Goal: Communication & Community: Ask a question

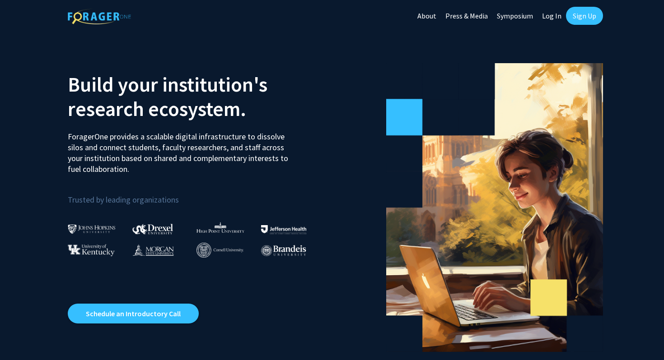
click at [557, 17] on link "Log In" at bounding box center [551, 16] width 28 height 32
select select
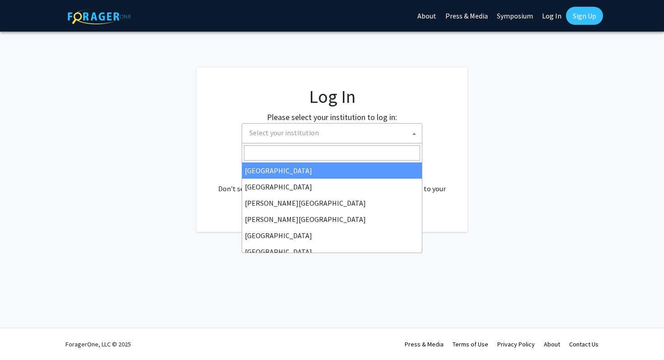
click at [321, 138] on span "Select your institution" at bounding box center [334, 133] width 176 height 19
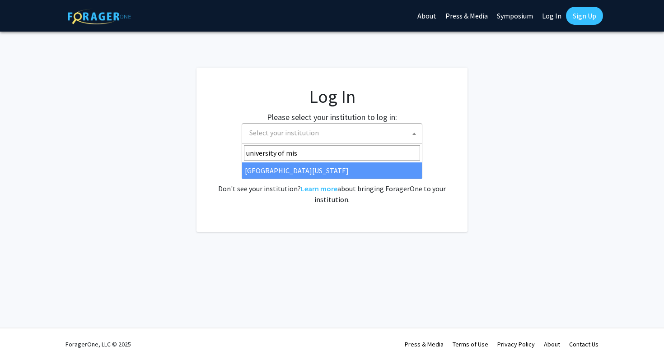
type input "university of mis"
select select "33"
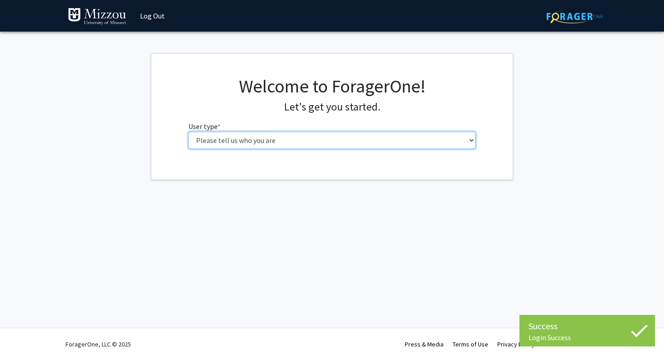
click at [352, 144] on select "Please tell us who you are Undergraduate Student Master's Student Doctoral Cand…" at bounding box center [332, 140] width 288 height 17
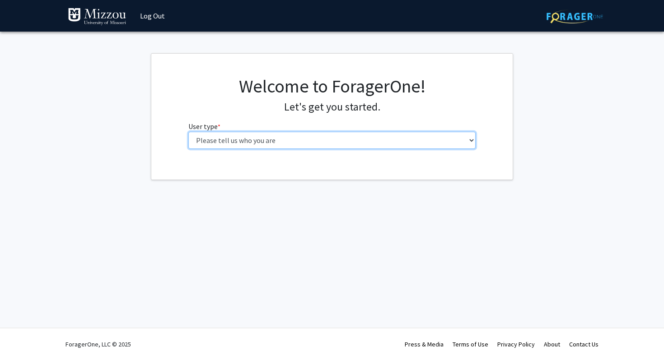
select select "1: undergrad"
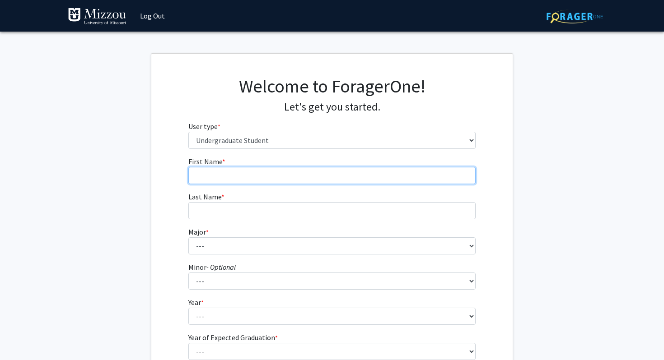
click at [298, 178] on input "First Name * required" at bounding box center [332, 175] width 288 height 17
type input "Nate"
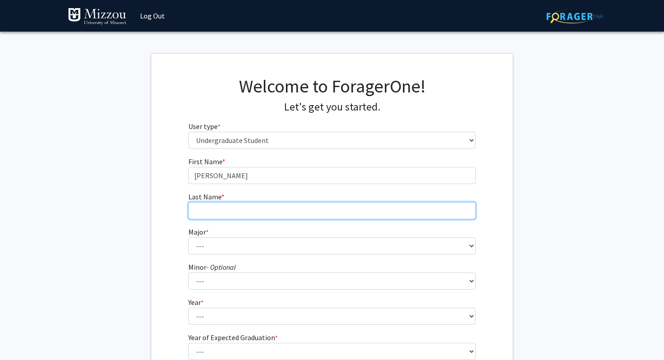
type input "Kershaw"
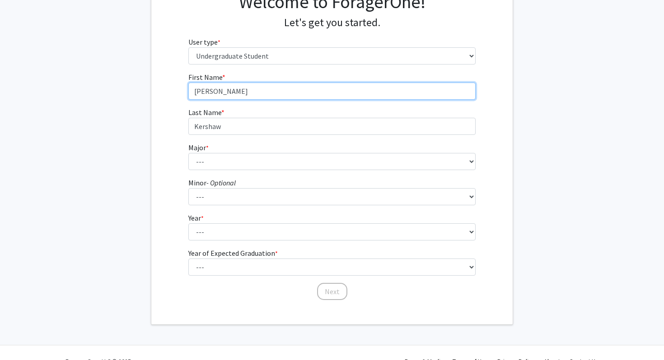
scroll to position [102, 0]
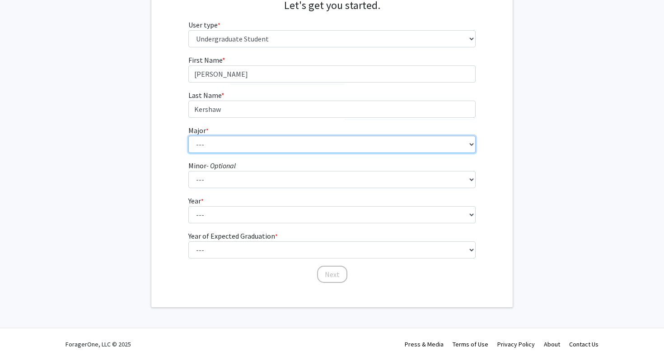
click at [279, 149] on select "--- Agribusiness Management Agricultural Education Agricultural Education: Comm…" at bounding box center [332, 144] width 288 height 17
select select "134: 2627"
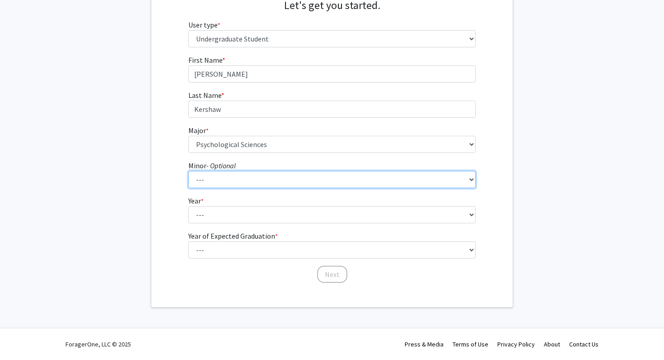
click at [263, 175] on select "--- Accountancy Aerospace Engineering Aerospace Studies Agribusiness Management…" at bounding box center [332, 179] width 288 height 17
click at [242, 180] on select "--- Accountancy Aerospace Engineering Aerospace Studies Agribusiness Management…" at bounding box center [332, 179] width 288 height 17
select select "82: 2038"
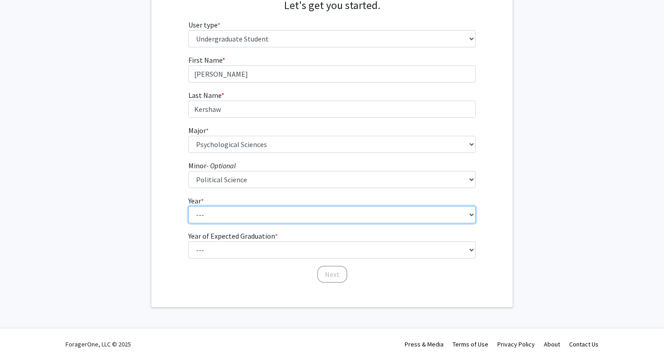
click at [244, 214] on select "--- First-year Sophomore Junior Senior Postbaccalaureate Certificate" at bounding box center [332, 214] width 288 height 17
select select "3: junior"
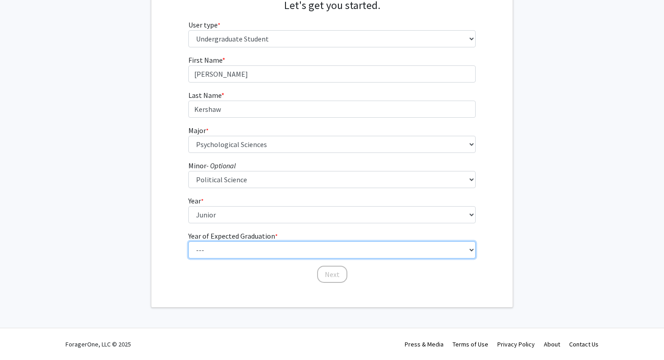
click at [237, 244] on select "--- 2025 2026 2027 2028 2029 2030 2031 2032 2033 2034" at bounding box center [332, 250] width 288 height 17
select select "3: 2027"
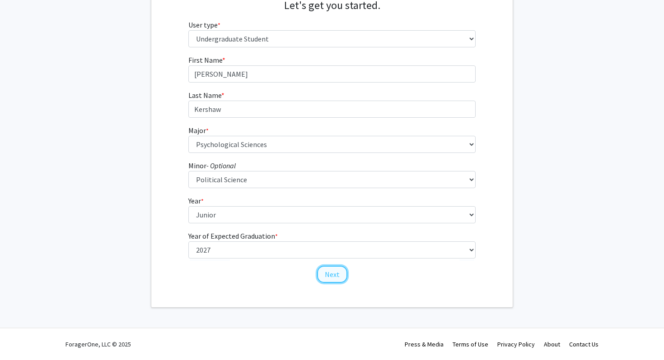
click at [327, 280] on button "Next" at bounding box center [332, 274] width 30 height 17
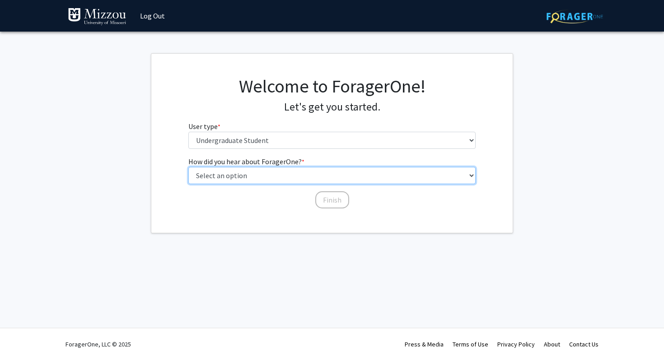
click at [291, 175] on select "Select an option Peer/student recommendation Faculty/staff recommendation Unive…" at bounding box center [332, 175] width 288 height 17
select select "2: faculty_recommendation"
click at [280, 179] on select "Select an option Peer/student recommendation Faculty/staff recommendation Unive…" at bounding box center [332, 175] width 288 height 17
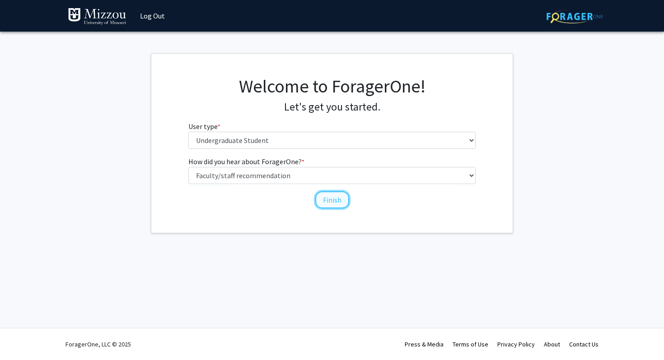
click at [318, 201] on button "Finish" at bounding box center [332, 199] width 34 height 17
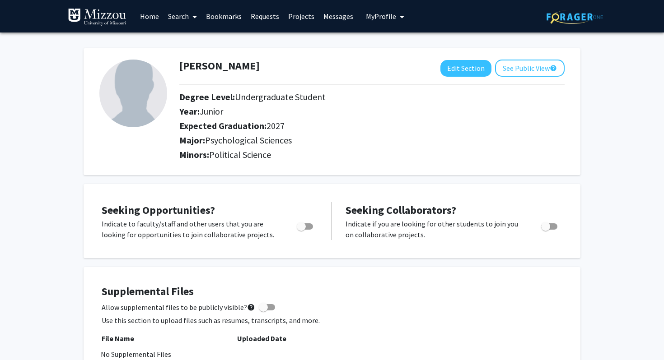
click at [181, 13] on link "Search" at bounding box center [182, 16] width 38 height 32
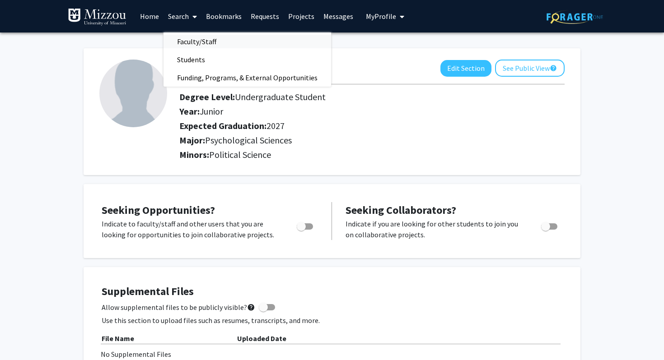
click at [201, 39] on span "Faculty/Staff" at bounding box center [196, 42] width 66 height 18
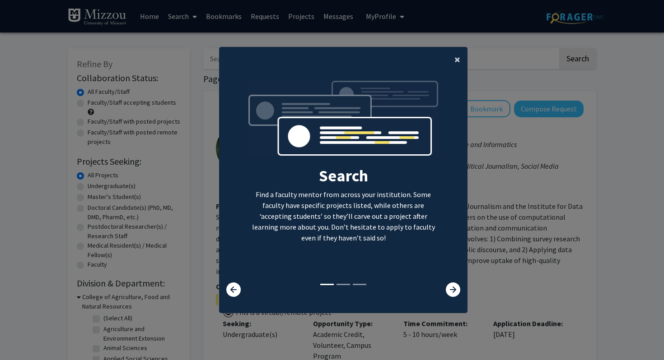
click at [465, 57] on button "×" at bounding box center [457, 59] width 20 height 25
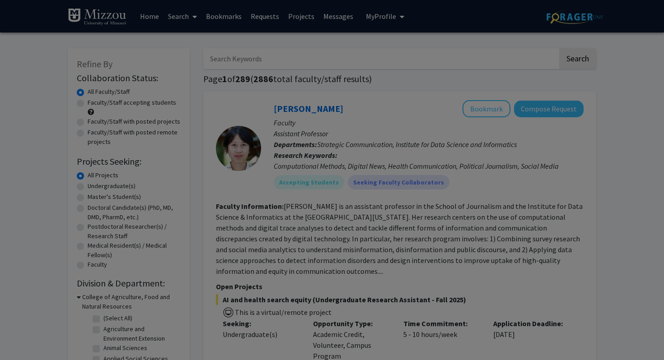
click at [459, 59] on div "Search Find a faculty mentor from across your institution. Some faculty have sp…" at bounding box center [342, 97] width 247 height 203
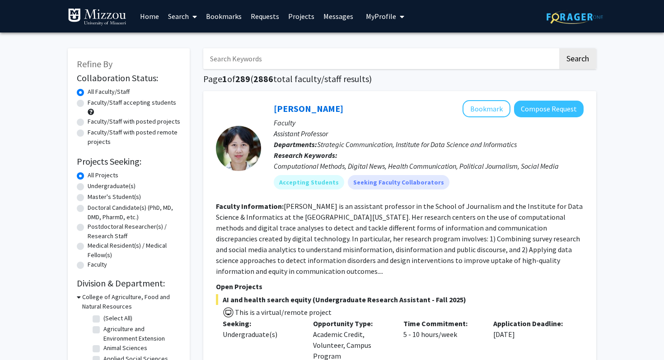
click at [412, 67] on input "Search Keywords" at bounding box center [380, 58] width 354 height 21
type input "carrie ellis-kalton"
click at [559, 48] on button "Search" at bounding box center [577, 58] width 37 height 21
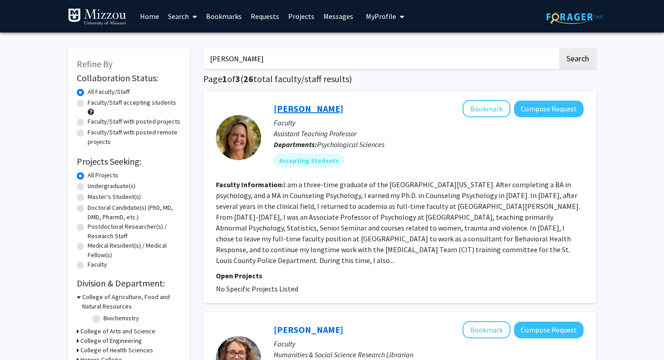
click at [306, 107] on link "Carrie Ellis-Kalton" at bounding box center [309, 108] width 70 height 11
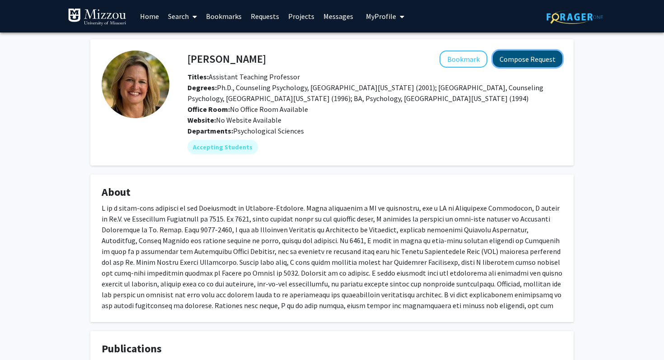
click at [512, 62] on button "Compose Request" at bounding box center [528, 59] width 70 height 17
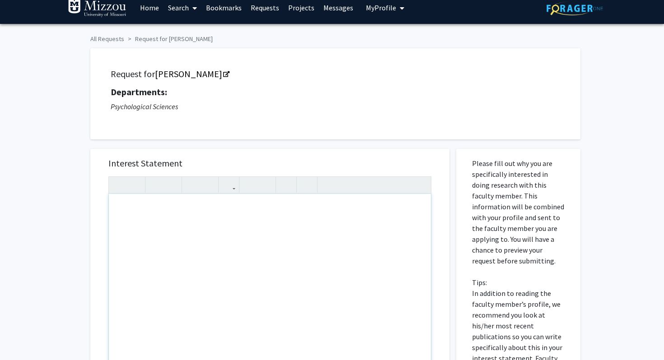
scroll to position [13, 0]
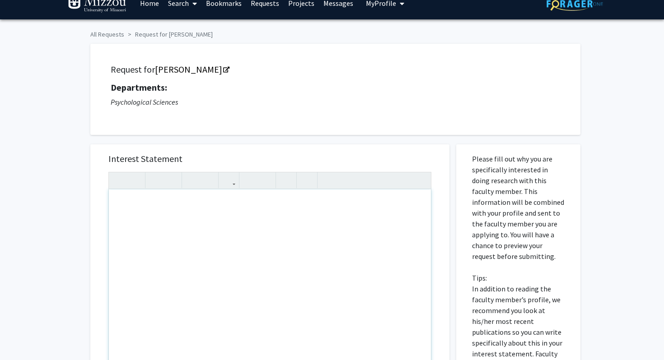
click at [143, 206] on div "Note to users with screen readers: Please press Alt+0 or Option+0 to deactivate…" at bounding box center [270, 293] width 322 height 207
type textarea "For Psych 1030"
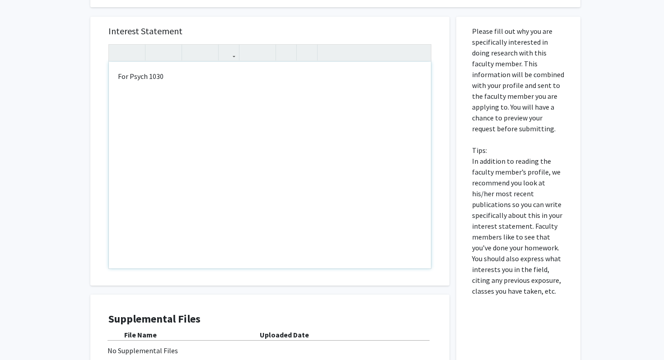
scroll to position [244, 0]
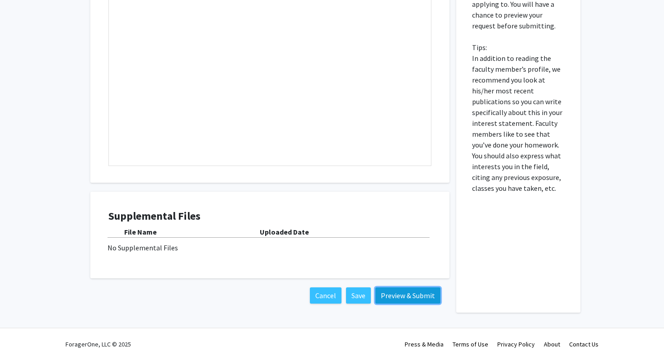
click at [397, 298] on button "Preview & Submit" at bounding box center [407, 296] width 65 height 16
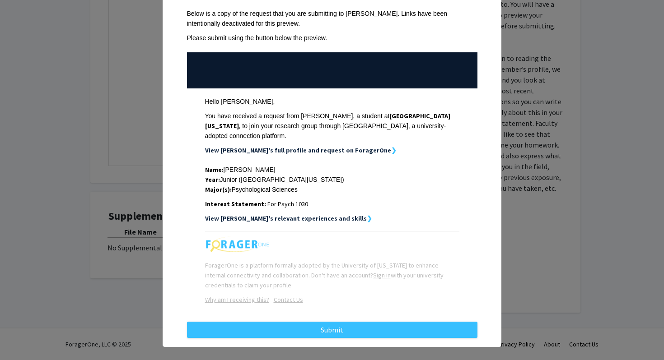
scroll to position [49, 0]
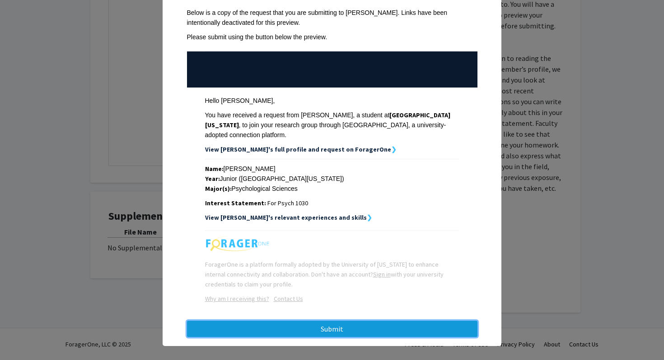
click at [335, 321] on button "Submit" at bounding box center [332, 329] width 290 height 16
